Goal: Information Seeking & Learning: Learn about a topic

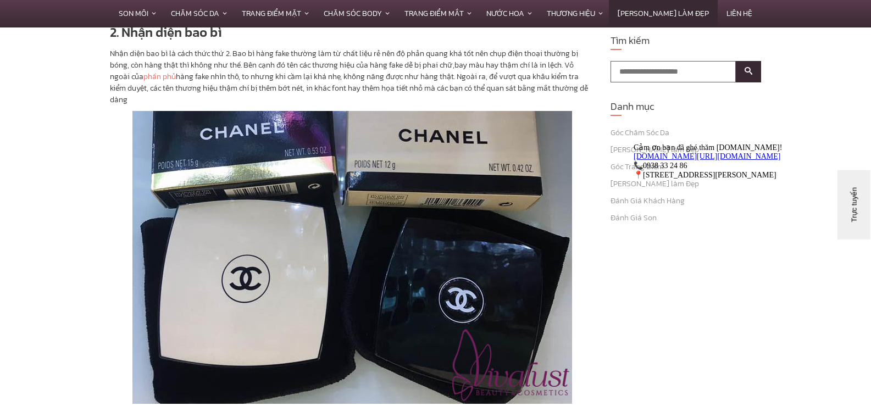
scroll to position [1374, 0]
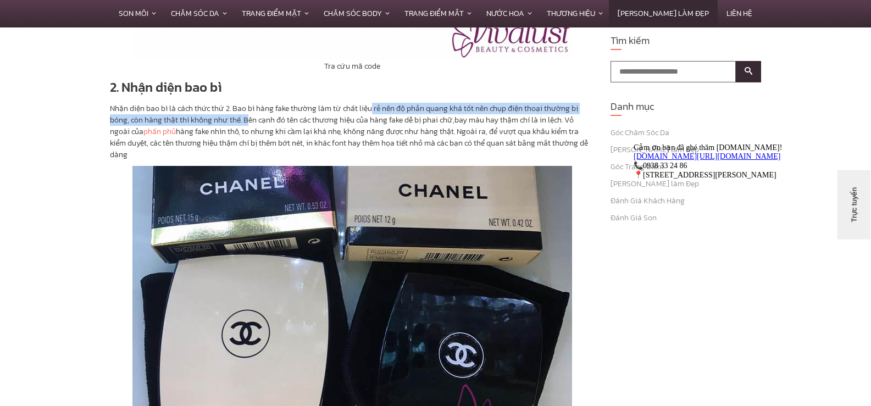
drag, startPoint x: 373, startPoint y: 98, endPoint x: 246, endPoint y: 108, distance: 126.7
click at [246, 108] on p "Nhận diện bao bì là cách thức thứ 2. Bao bì hàng fake thường làm từ chất liệu r…" at bounding box center [352, 132] width 484 height 58
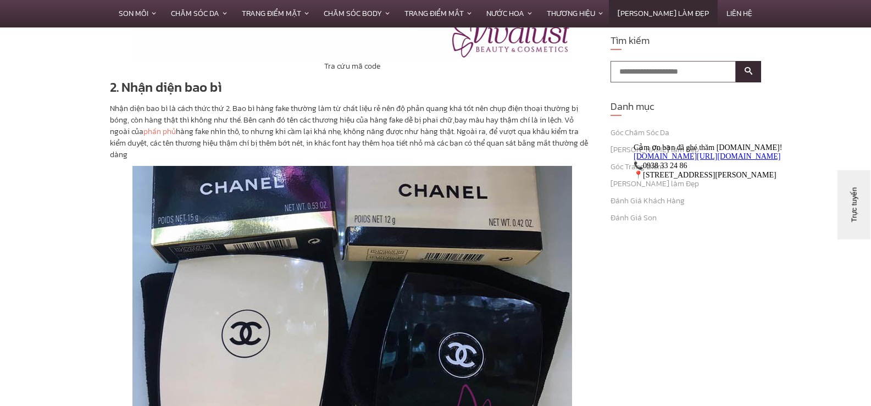
click at [335, 110] on p "Nhận diện bao bì là cách thức thứ 2. Bao bì hàng fake thường làm từ chất liệu r…" at bounding box center [352, 132] width 484 height 58
drag, startPoint x: 515, startPoint y: 109, endPoint x: 189, endPoint y: 117, distance: 325.9
click at [189, 117] on p "Nhận diện bao bì là cách thức thứ 2. Bao bì hàng fake thường làm từ chất liệu r…" at bounding box center [352, 132] width 484 height 58
click at [236, 118] on p "Nhận diện bao bì là cách thức thứ 2. Bao bì hàng fake thường làm từ chất liệu r…" at bounding box center [352, 132] width 484 height 58
drag, startPoint x: 198, startPoint y: 125, endPoint x: 262, endPoint y: 121, distance: 63.8
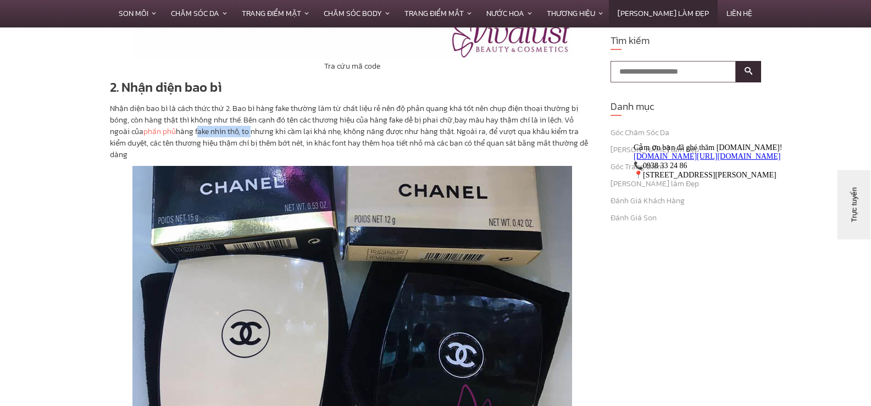
click at [252, 122] on p "Nhận diện bao bì là cách thức thứ 2. Bao bì hàng fake thường làm từ chất liệu r…" at bounding box center [352, 132] width 484 height 58
click at [302, 121] on p "Nhận diện bao bì là cách thức thứ 2. Bao bì hàng fake thường làm từ chất liệu r…" at bounding box center [352, 132] width 484 height 58
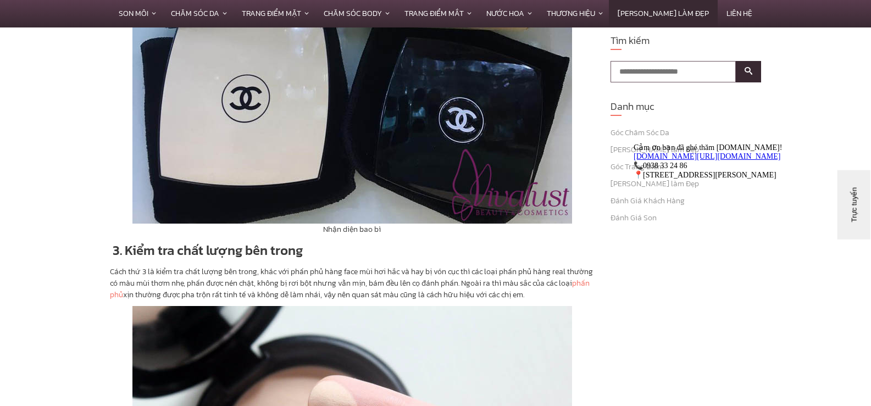
scroll to position [1758, 0]
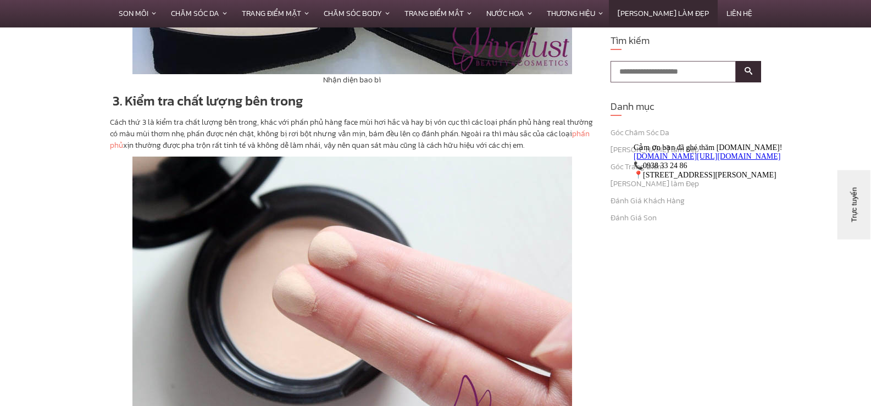
click at [379, 116] on p "Cách thứ 3 là kiểm tra chất lượng bên trong, khác với phấn phủ hàng face mùi hơ…" at bounding box center [352, 133] width 484 height 35
click at [393, 116] on p "Cách thứ 3 là kiểm tra chất lượng bên trong, khác với phấn phủ hàng face mùi hơ…" at bounding box center [352, 133] width 484 height 35
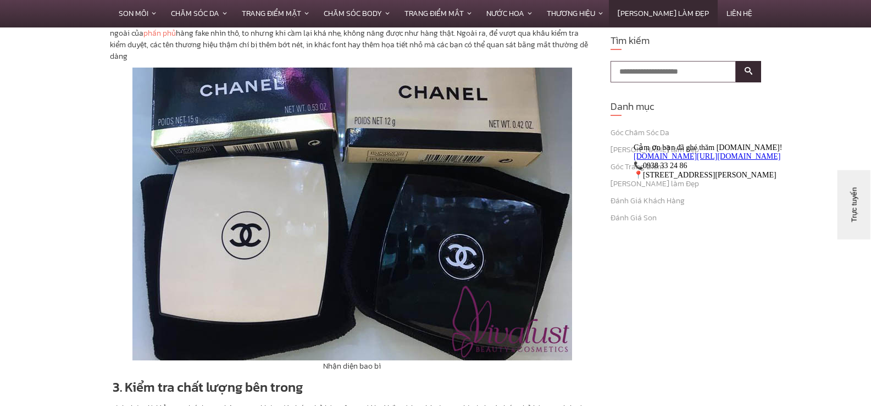
scroll to position [1538, 0]
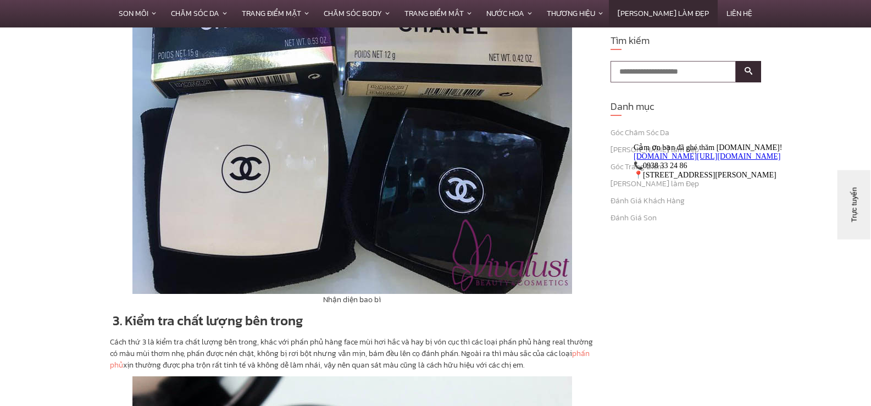
click at [479, 336] on p "Cách thứ 3 là kiểm tra chất lượng bên trong, khác với phấn phủ hàng face mùi hơ…" at bounding box center [352, 353] width 484 height 35
click at [546, 336] on p "Cách thứ 3 là kiểm tra chất lượng bên trong, khác với phấn phủ hàng face mùi hơ…" at bounding box center [352, 353] width 484 height 35
drag, startPoint x: 165, startPoint y: 342, endPoint x: 220, endPoint y: 342, distance: 54.4
click at [219, 342] on p "Cách thứ 3 là kiểm tra chất lượng bên trong, khác với phấn phủ hàng face mùi hơ…" at bounding box center [352, 353] width 484 height 35
click at [227, 341] on p "Cách thứ 3 là kiểm tra chất lượng bên trong, khác với phấn phủ hàng face mùi hơ…" at bounding box center [352, 353] width 484 height 35
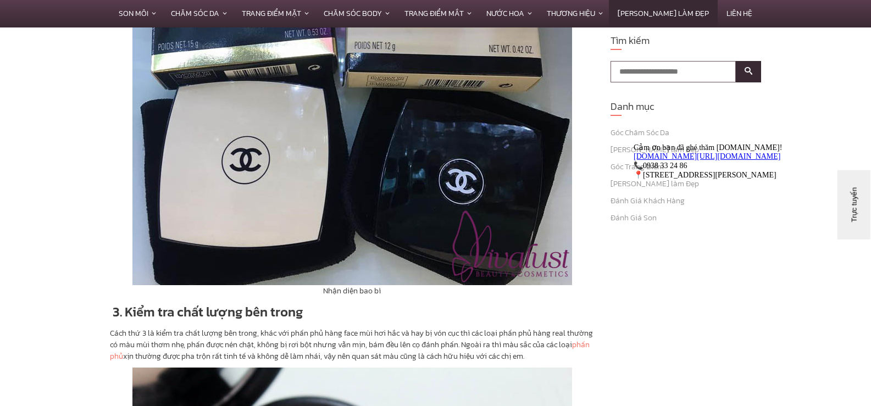
scroll to position [1593, 0]
